Goal: Task Accomplishment & Management: Manage account settings

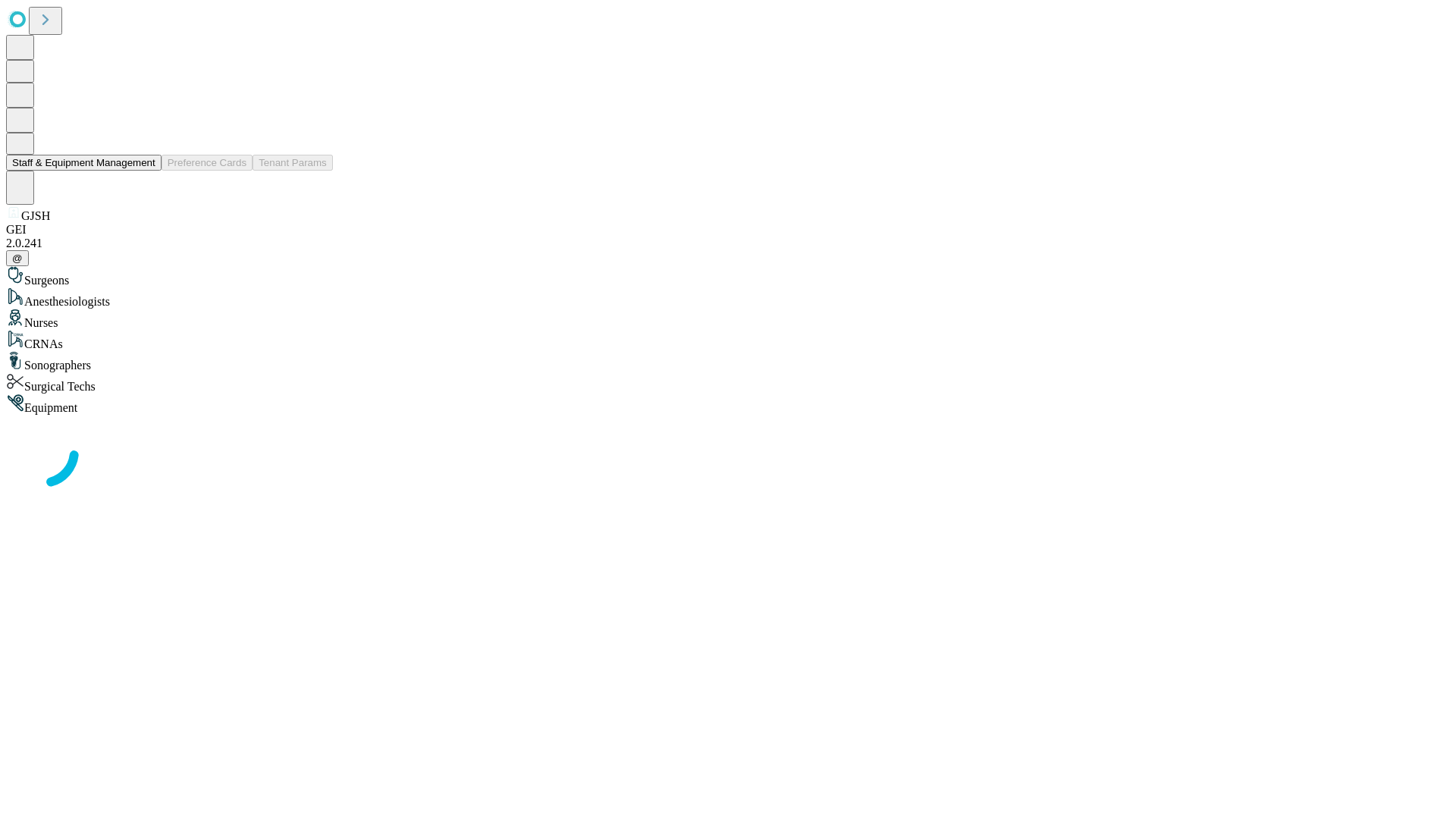
click at [145, 171] on button "Staff & Equipment Management" at bounding box center [84, 163] width 155 height 16
